Goal: Check status: Check status

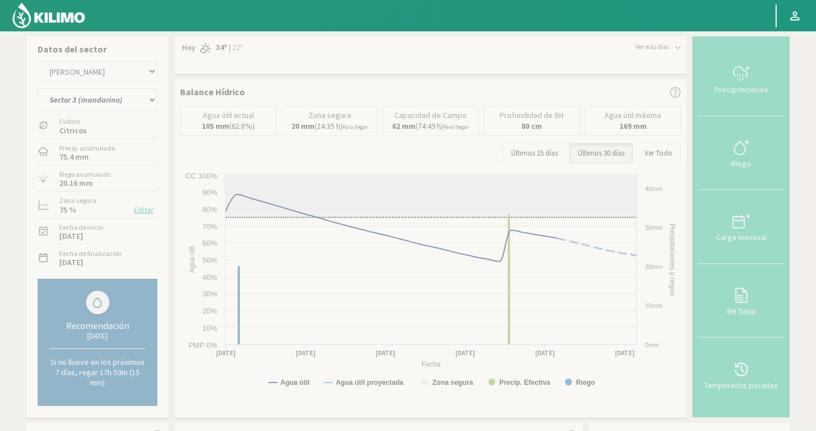
select select "1247: Object"
select select "27: Object"
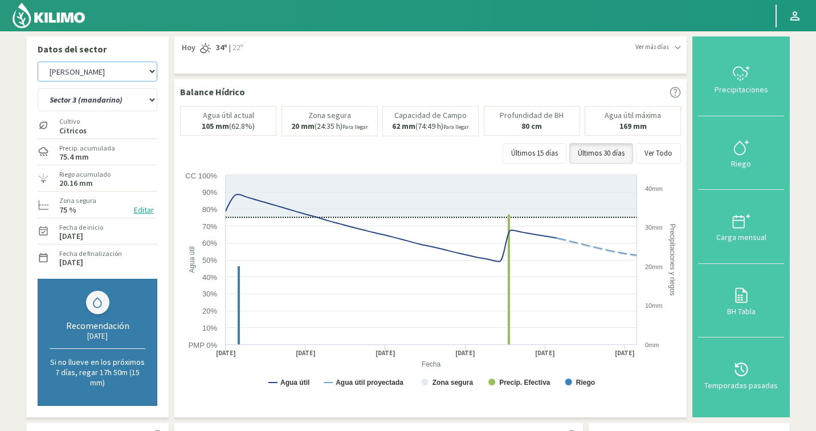
click at [125, 71] on select "Agr. Cardonal Agr. El [PERSON_NAME] Agrícola [GEOGRAPHIC_DATA] - IC Agrícola Ex…" at bounding box center [98, 72] width 120 height 20
select select "1501: Object"
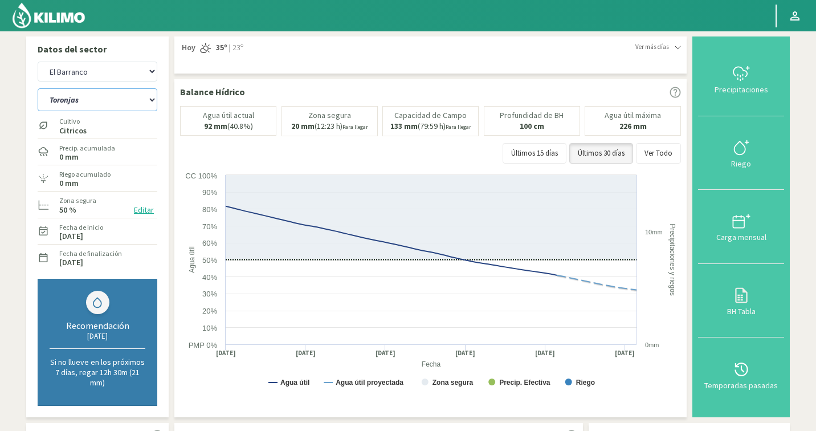
click at [91, 104] on select "Toronjas Valencia 1 Valencia 2 [GEOGRAPHIC_DATA] 3 [GEOGRAPHIC_DATA] 4" at bounding box center [98, 99] width 120 height 23
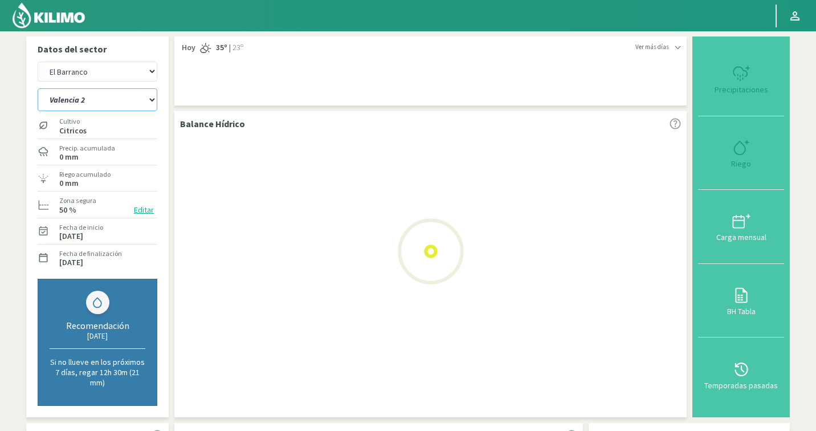
select select "31: Object"
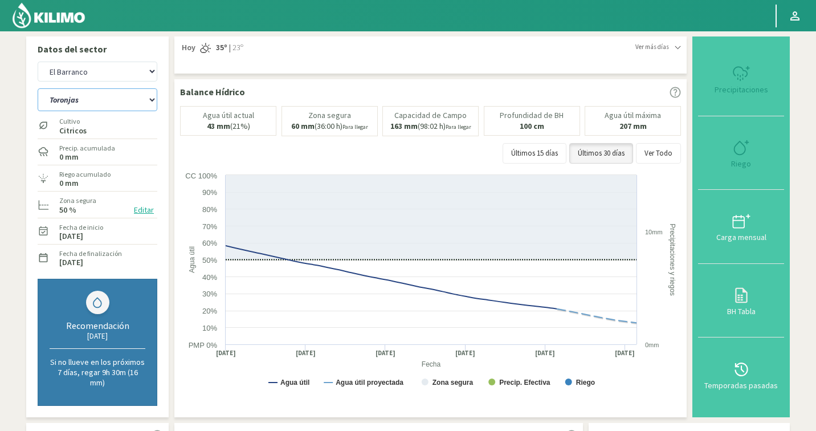
select select "1786: Object"
select select "38: Object"
